Goal: Find specific page/section: Find specific page/section

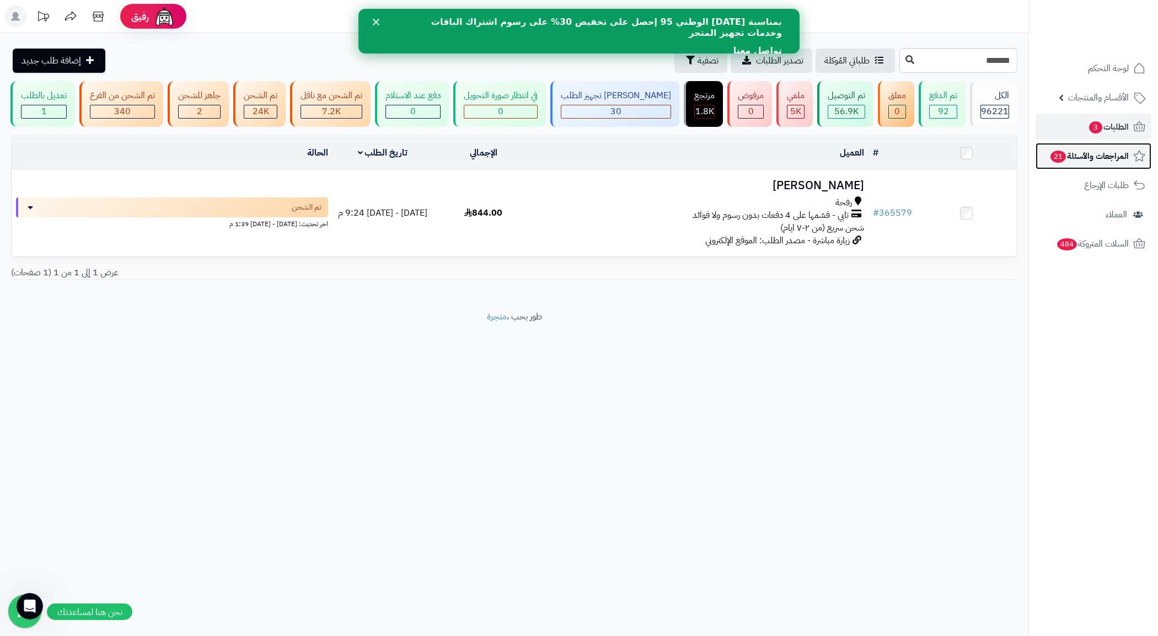
click at [1121, 149] on span "المراجعات والأسئلة 21" at bounding box center [1089, 155] width 79 height 15
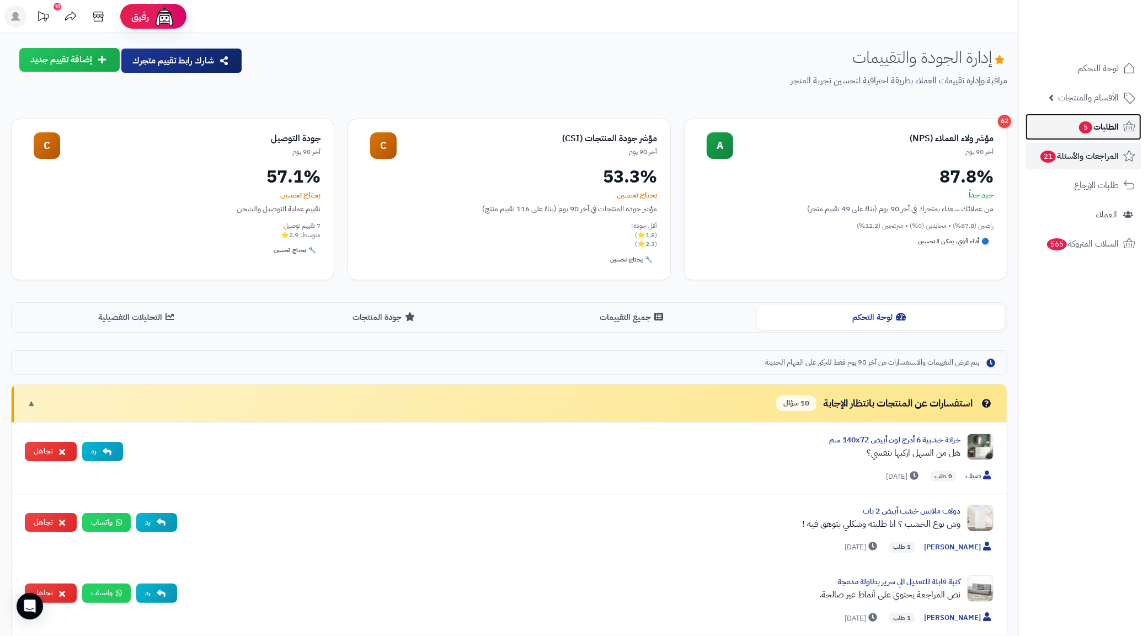
click at [1098, 121] on span "الطلبات 5" at bounding box center [1098, 126] width 41 height 15
click at [1098, 175] on link "طلبات الإرجاع" at bounding box center [1084, 185] width 116 height 26
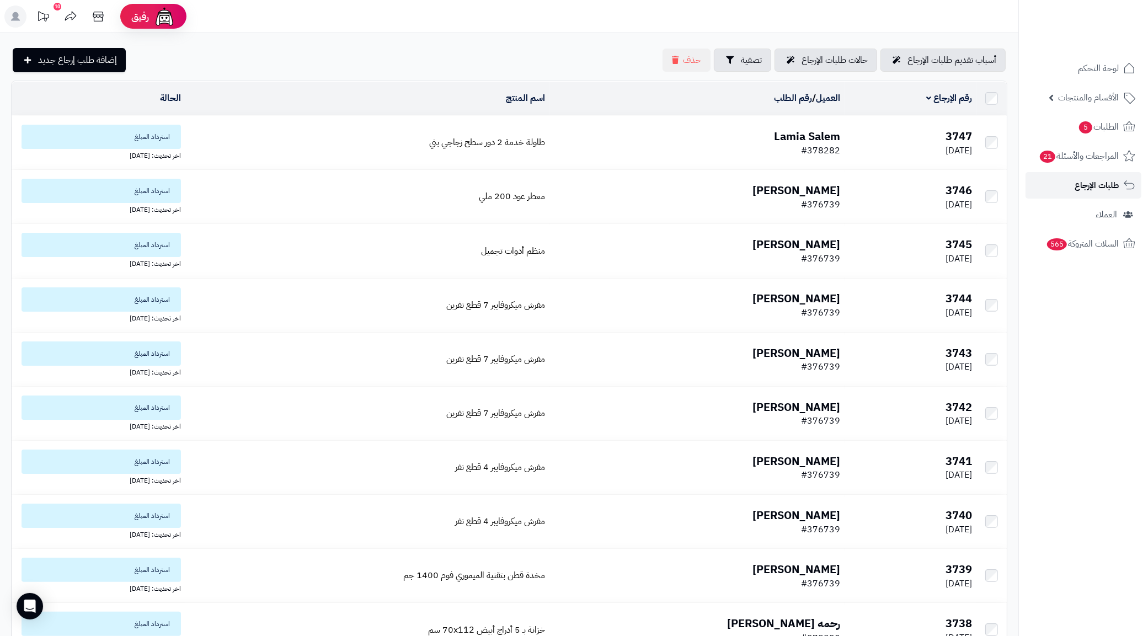
click at [1093, 175] on link "طلبات الإرجاع" at bounding box center [1084, 185] width 116 height 26
